Goal: Find contact information: Find contact information

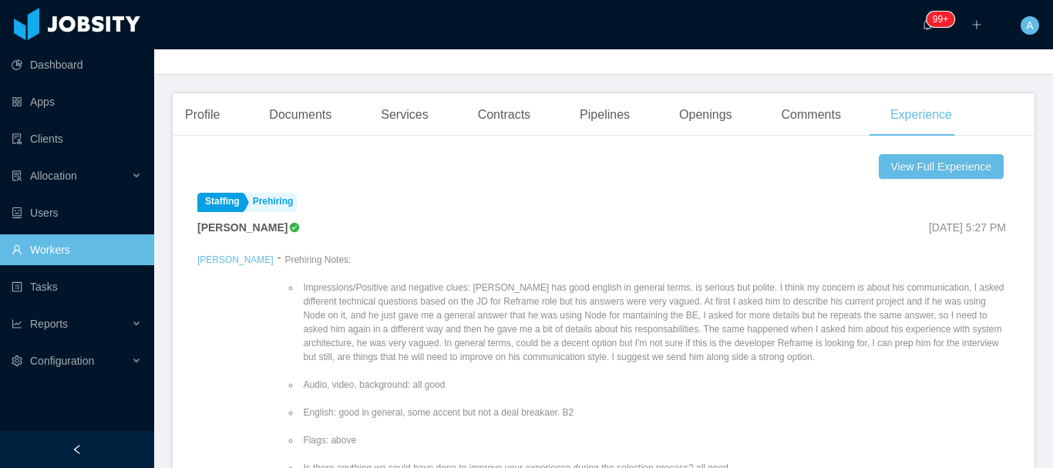
scroll to position [154, 0]
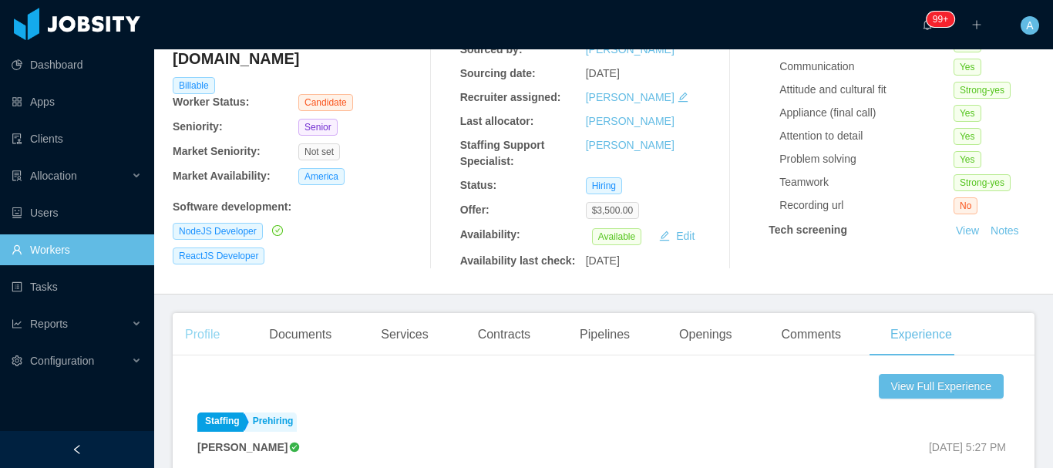
click at [221, 345] on div "Profile" at bounding box center [202, 334] width 59 height 43
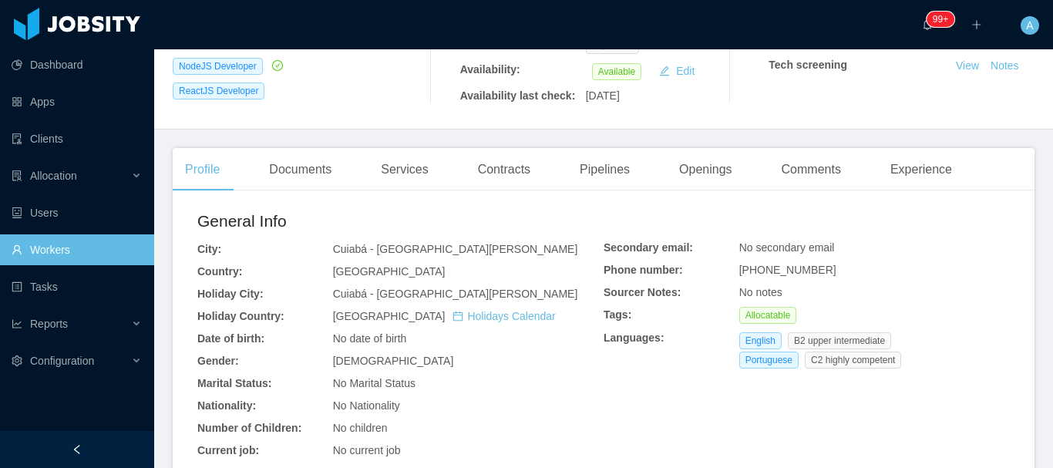
scroll to position [540, 0]
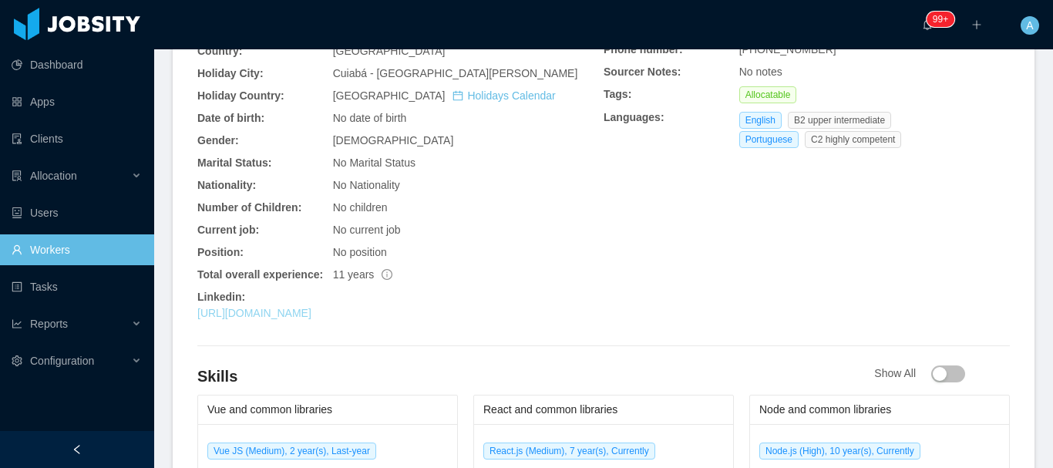
click at [311, 319] on link "[URL][DOMAIN_NAME]" at bounding box center [254, 313] width 114 height 12
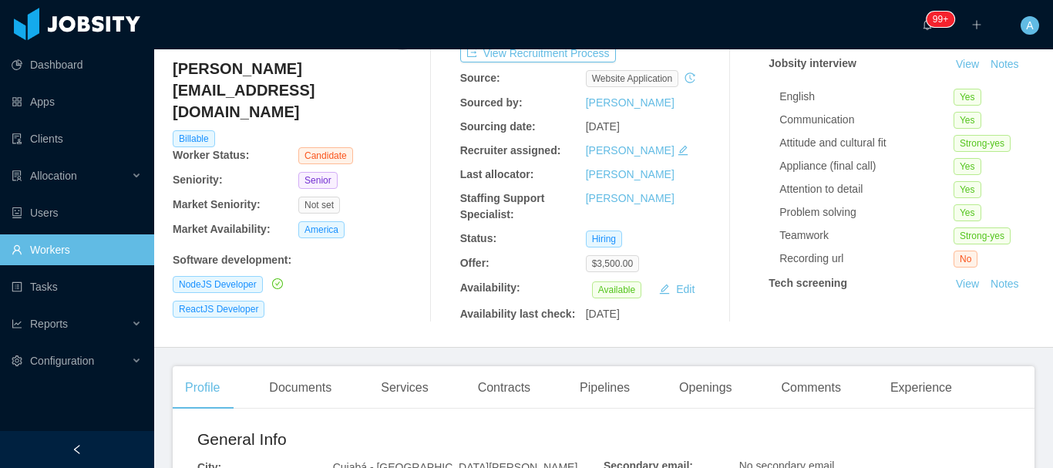
scroll to position [0, 0]
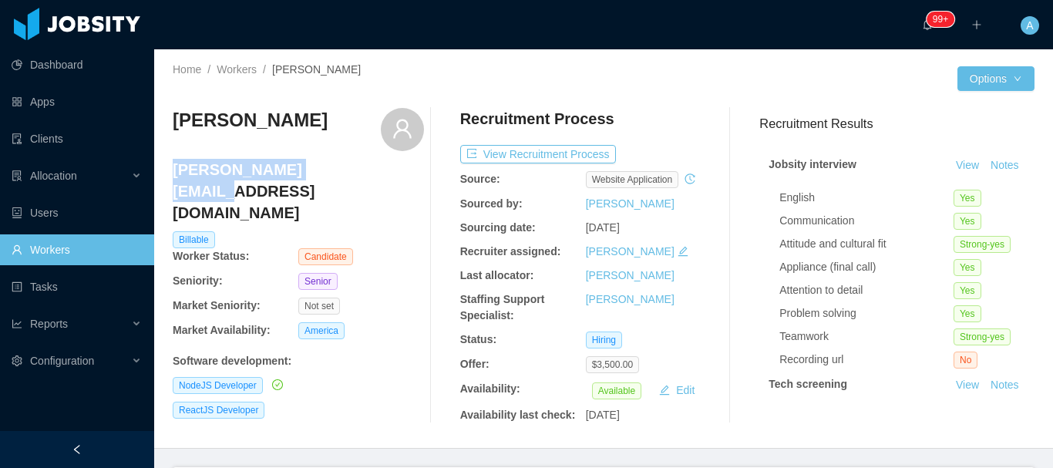
drag, startPoint x: 173, startPoint y: 172, endPoint x: 326, endPoint y: 173, distance: 152.6
click at [326, 173] on h4 "[PERSON_NAME][EMAIL_ADDRESS][DOMAIN_NAME]" at bounding box center [298, 191] width 251 height 65
copy h4 "[PERSON_NAME][EMAIL_ADDRESS][DOMAIN_NAME]"
